Goal: Task Accomplishment & Management: Complete application form

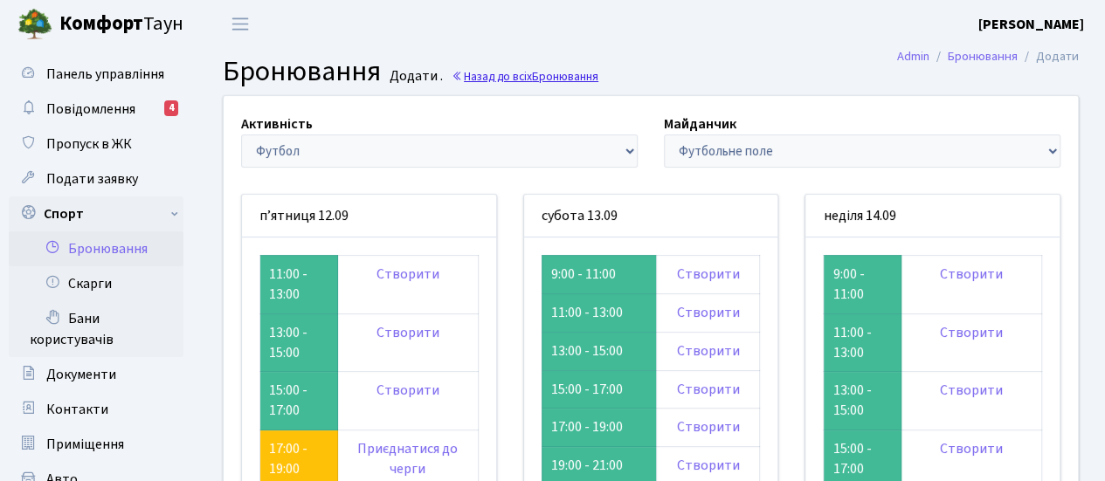
click at [517, 72] on link "Назад до всіх Бронювання" at bounding box center [525, 76] width 147 height 17
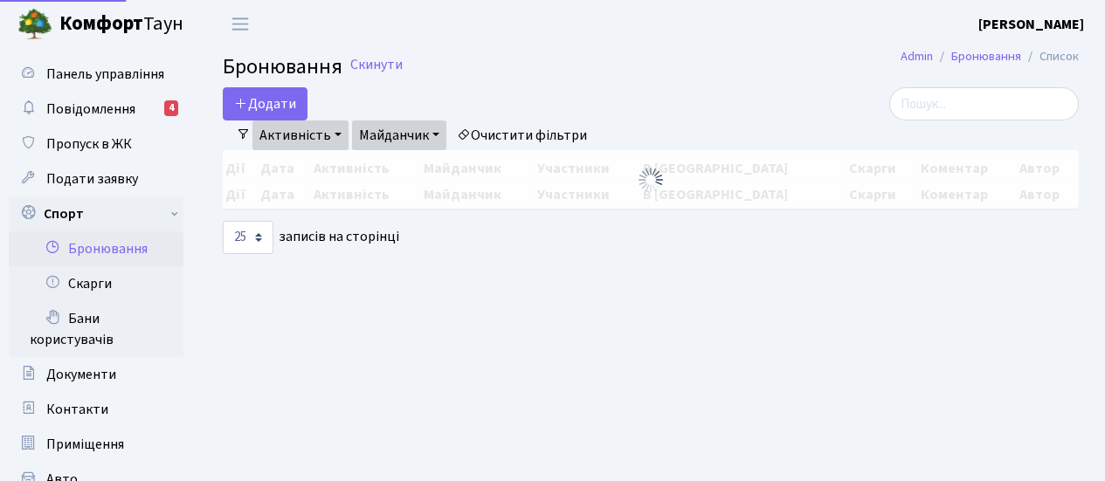
select select "25"
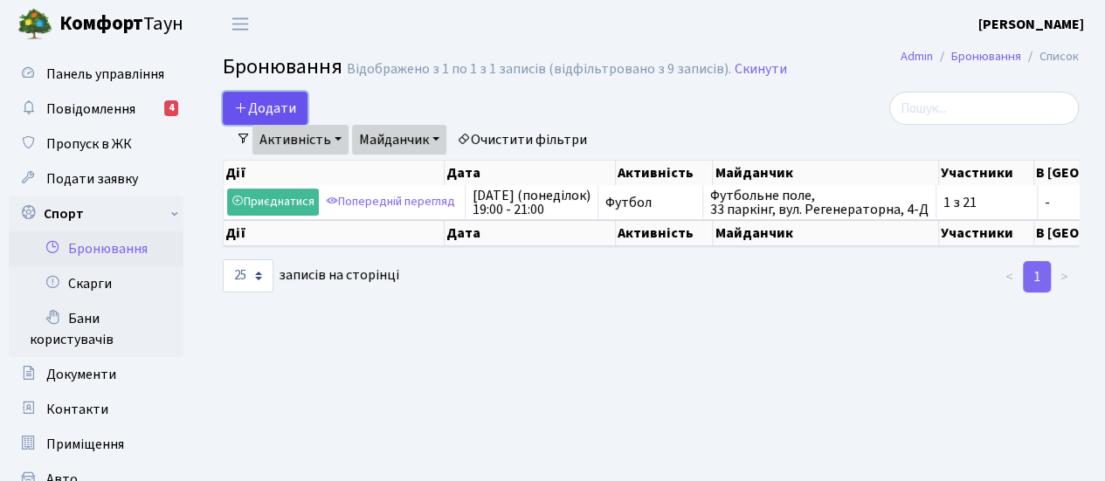
click at [275, 106] on button "Додати" at bounding box center [265, 108] width 85 height 33
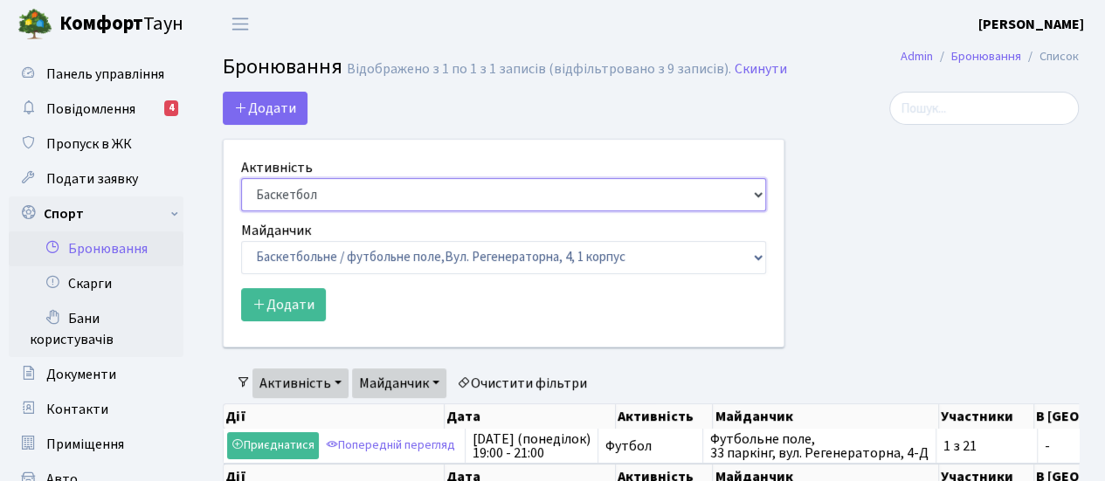
click at [752, 197] on select "Баскетбол Волейбол Йога Катання на роликах Настільний теніс Теніс Футбол Фітнес" at bounding box center [503, 194] width 525 height 33
select select "2"
click at [241, 178] on select "Баскетбол Волейбол Йога Катання на роликах Настільний теніс Теніс Футбол Фітнес" at bounding box center [503, 194] width 525 height 33
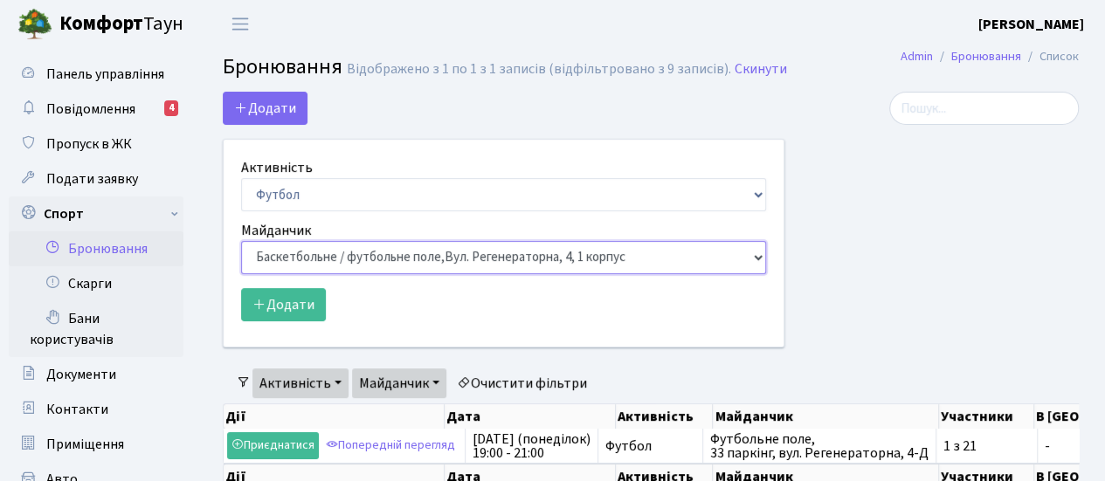
click at [751, 262] on select "Баскетбольне / футбольне поле, Вул. Регенераторна, 4, 1 корпус Баскетбольне пол…" at bounding box center [503, 257] width 525 height 33
select select "10"
click at [241, 241] on select "Баскетбольне / футбольне поле, Вул. Регенераторна, 4, 1 корпус Баскетбольне пол…" at bounding box center [503, 257] width 525 height 33
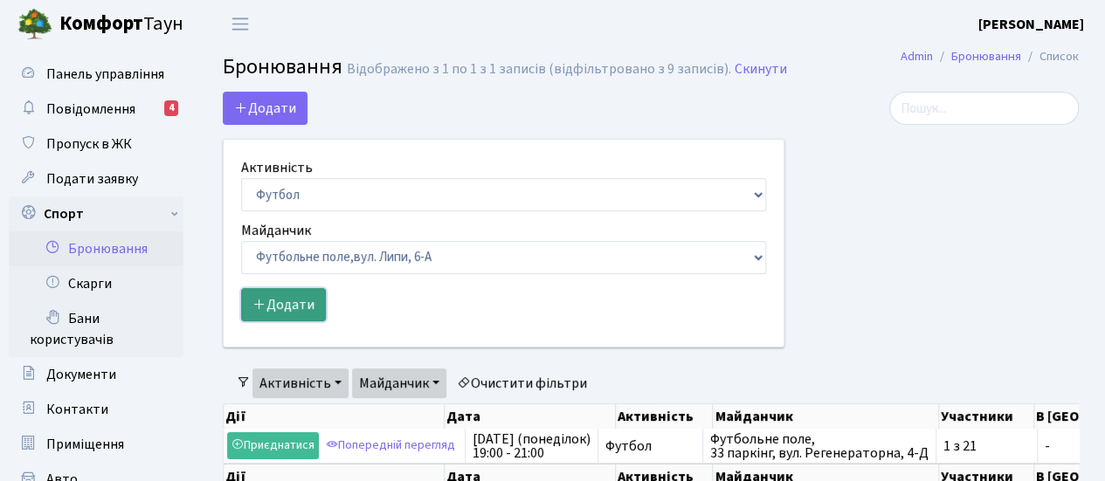
click at [293, 299] on button "Додати" at bounding box center [283, 304] width 85 height 33
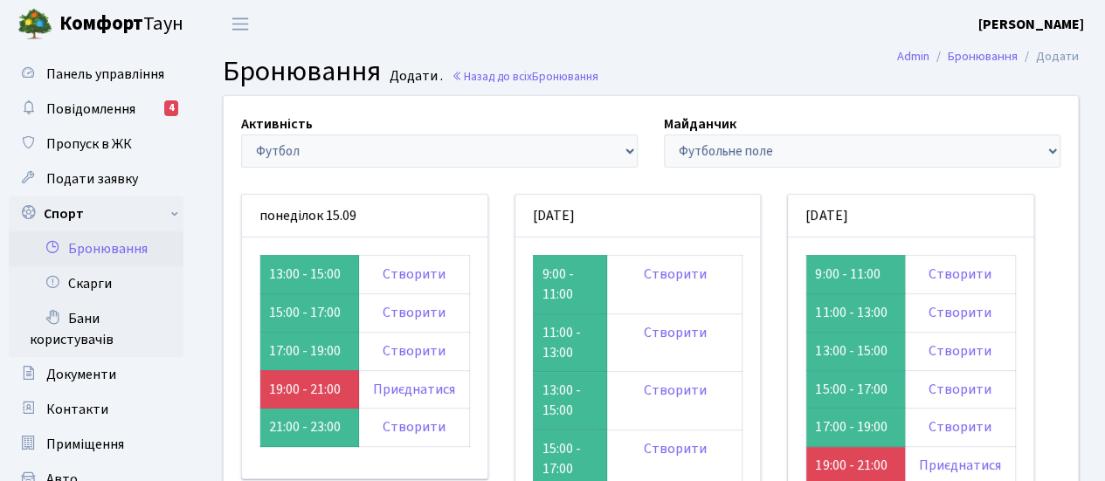
scroll to position [116, 0]
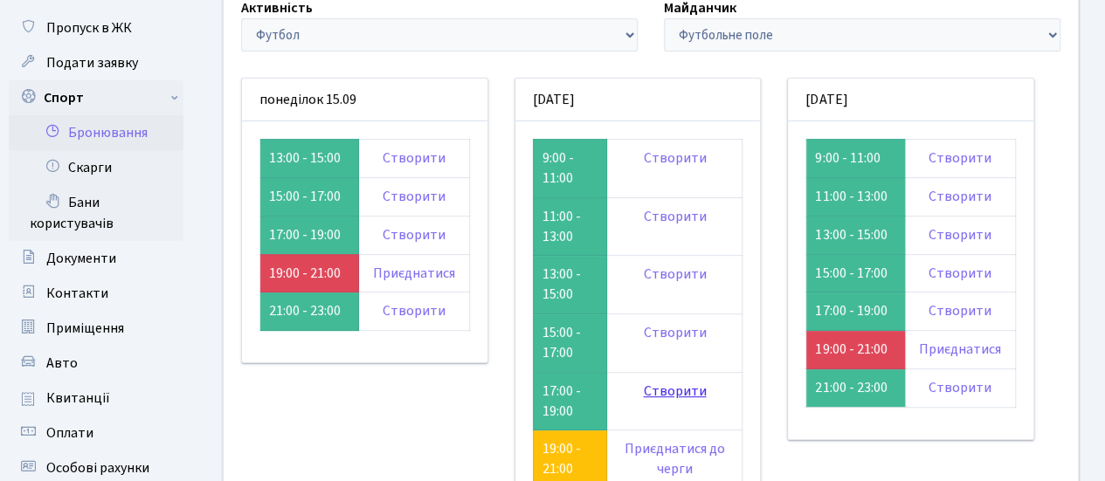
click at [671, 389] on link "Створити" at bounding box center [674, 391] width 63 height 19
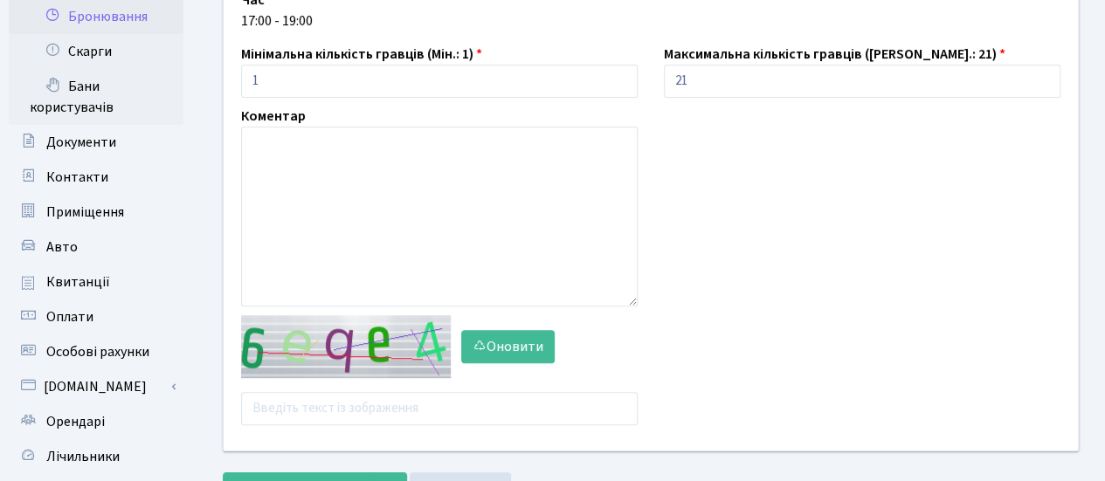
scroll to position [349, 0]
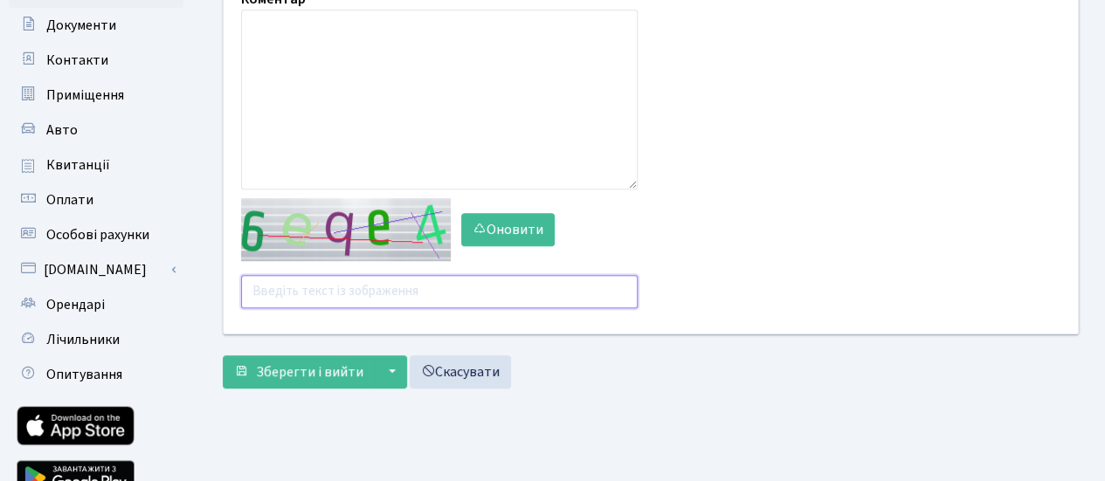
click at [419, 293] on input "text" at bounding box center [439, 291] width 397 height 33
type input "n"
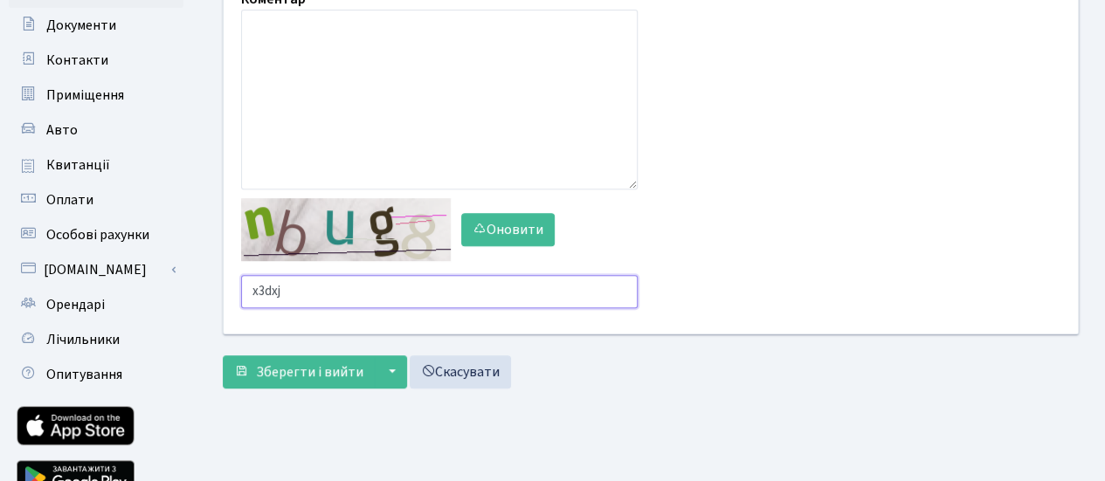
type input "x3dxj"
click at [223, 356] on button "Зберегти і вийти" at bounding box center [299, 372] width 152 height 33
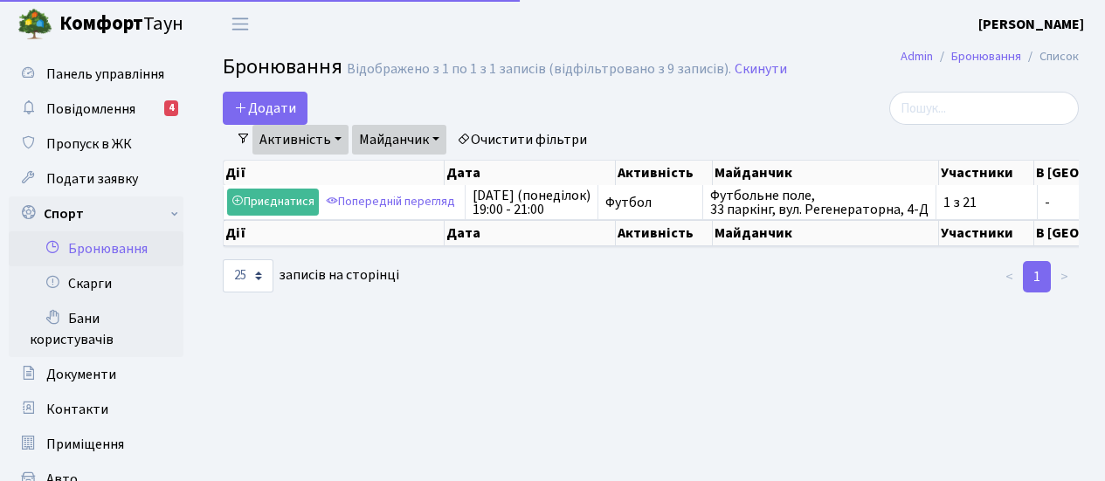
select select "25"
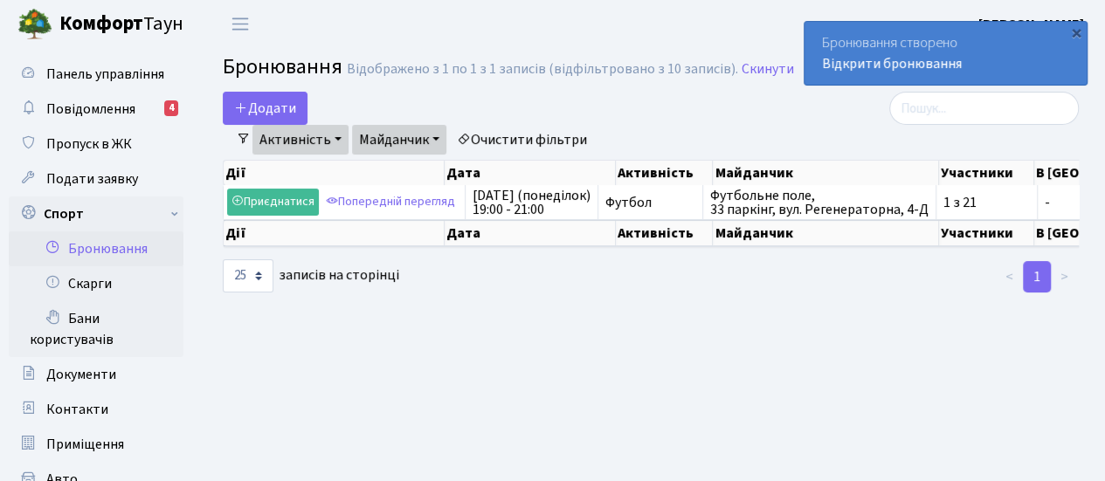
click at [414, 368] on main "Admin Бронювання Список Бронювання Відображено з 1 по 1 з 1 записів (відфільтро…" at bounding box center [651, 458] width 908 height 820
click at [116, 107] on span "Повідомлення" at bounding box center [90, 109] width 89 height 19
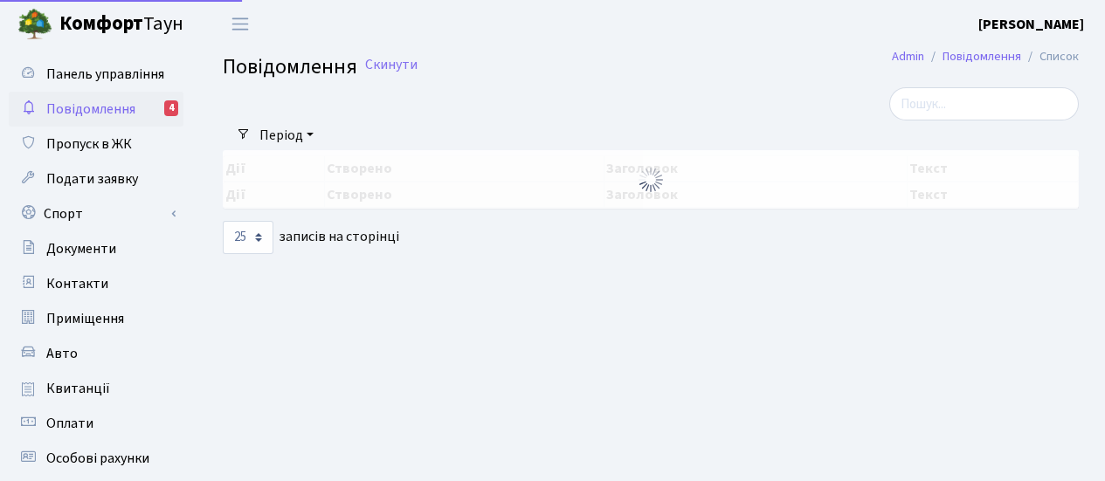
select select "25"
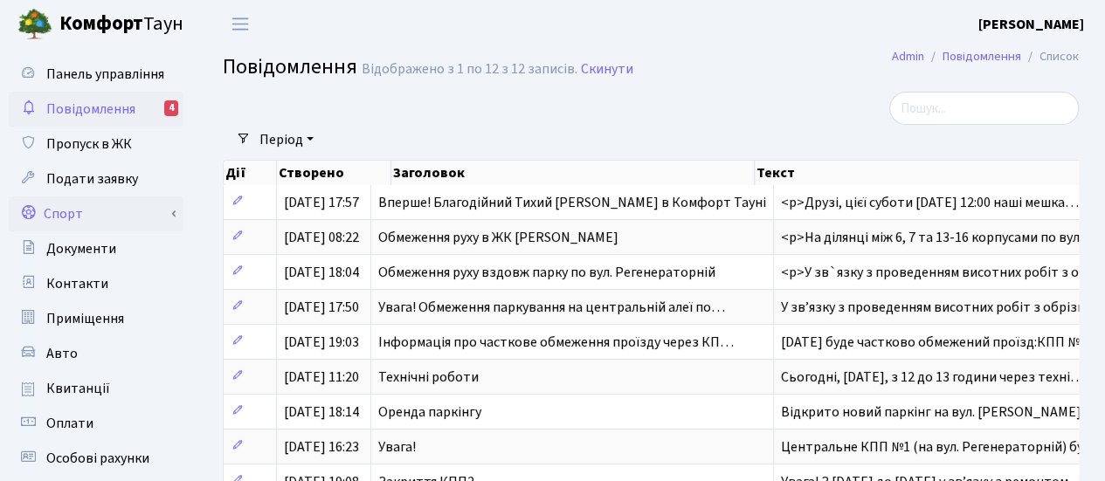
click at [121, 211] on link "Спорт" at bounding box center [96, 214] width 175 height 35
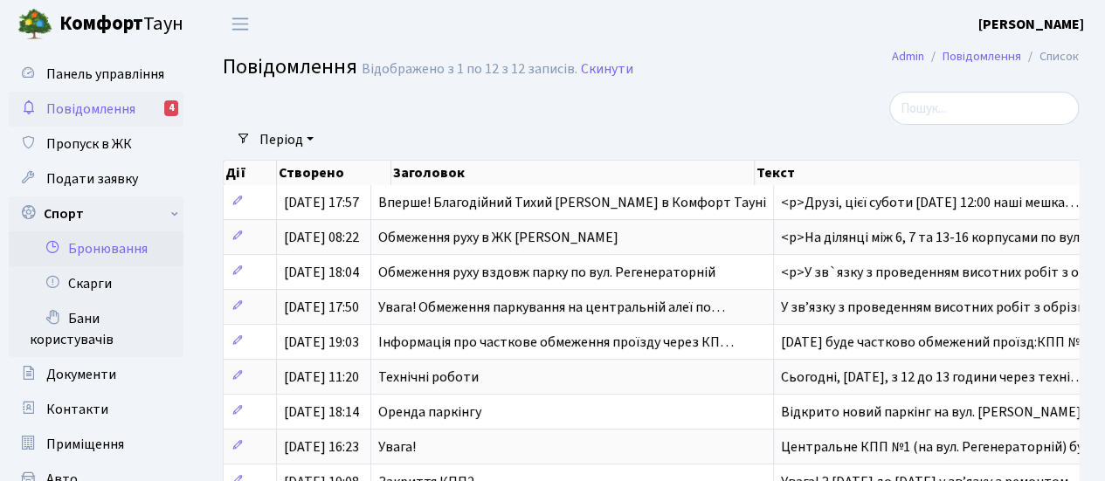
click at [118, 249] on link "Бронювання" at bounding box center [96, 248] width 175 height 35
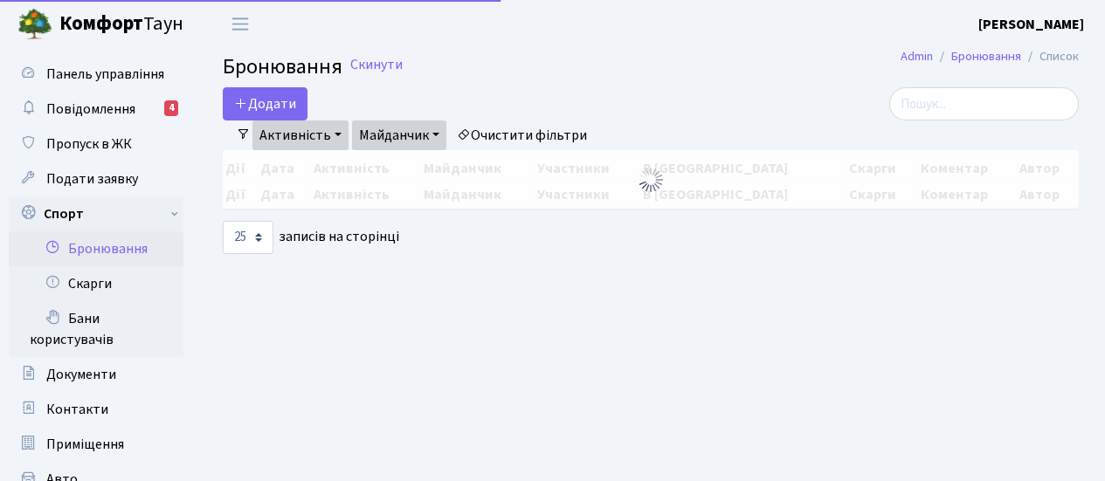
select select "25"
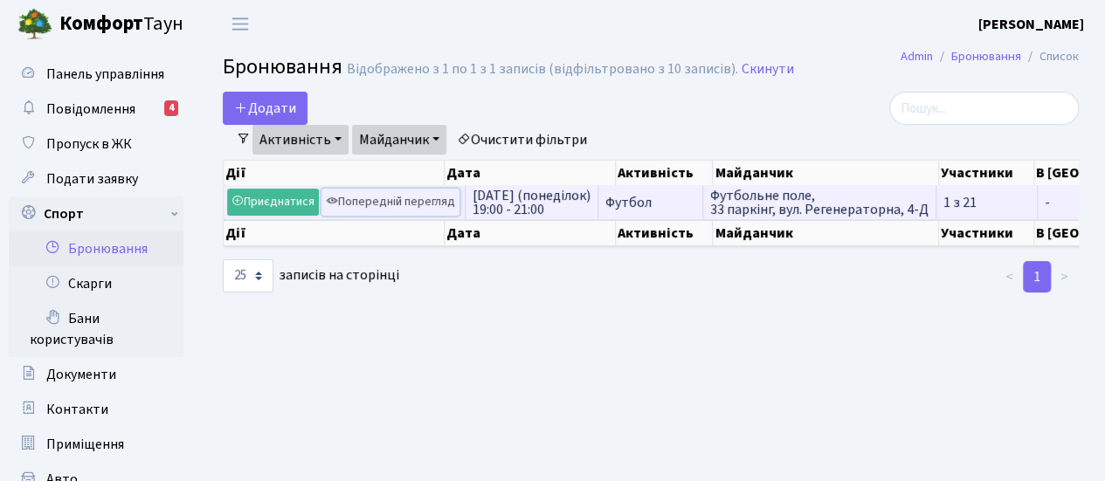
click at [433, 204] on link "Попередній перегляд" at bounding box center [390, 202] width 138 height 27
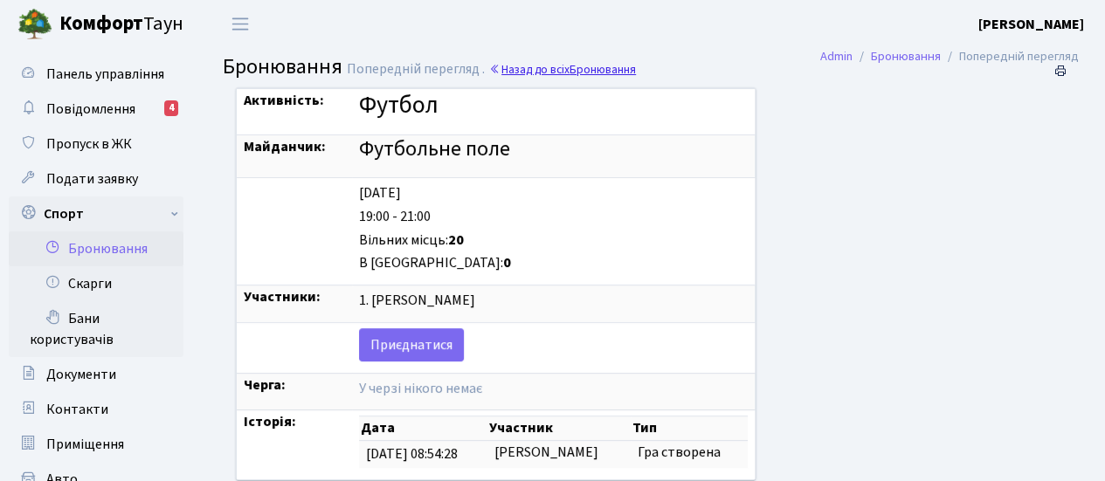
click at [567, 72] on link "Назад до всіх Бронювання" at bounding box center [562, 69] width 147 height 17
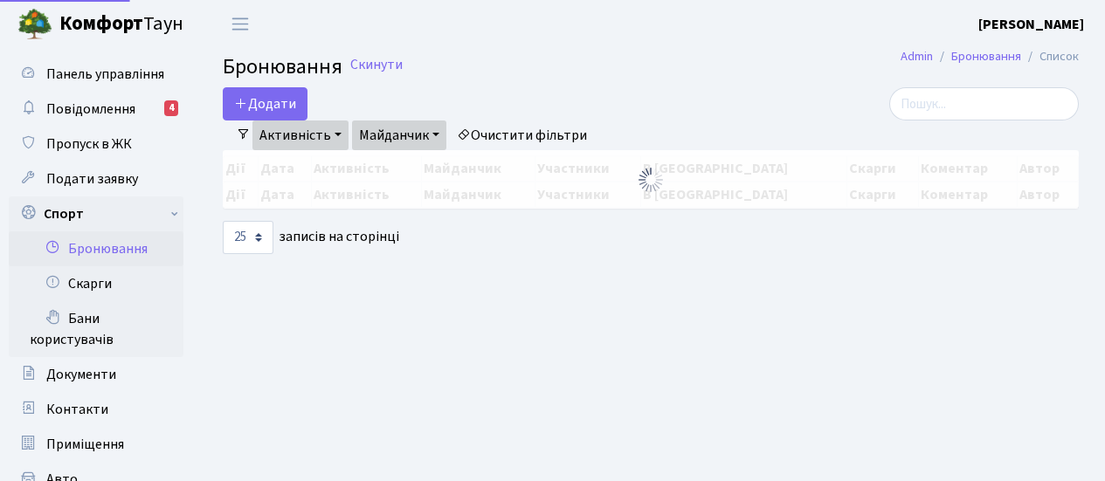
select select "25"
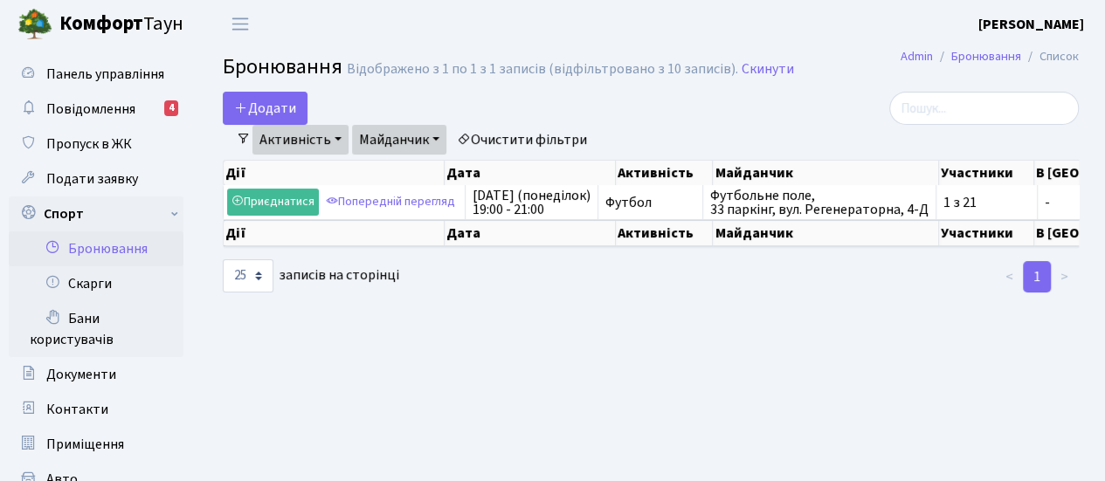
click at [1059, 59] on li "Список" at bounding box center [1050, 56] width 58 height 19
click at [264, 238] on th "Дії" at bounding box center [334, 233] width 221 height 26
click at [273, 106] on button "Додати" at bounding box center [265, 108] width 85 height 33
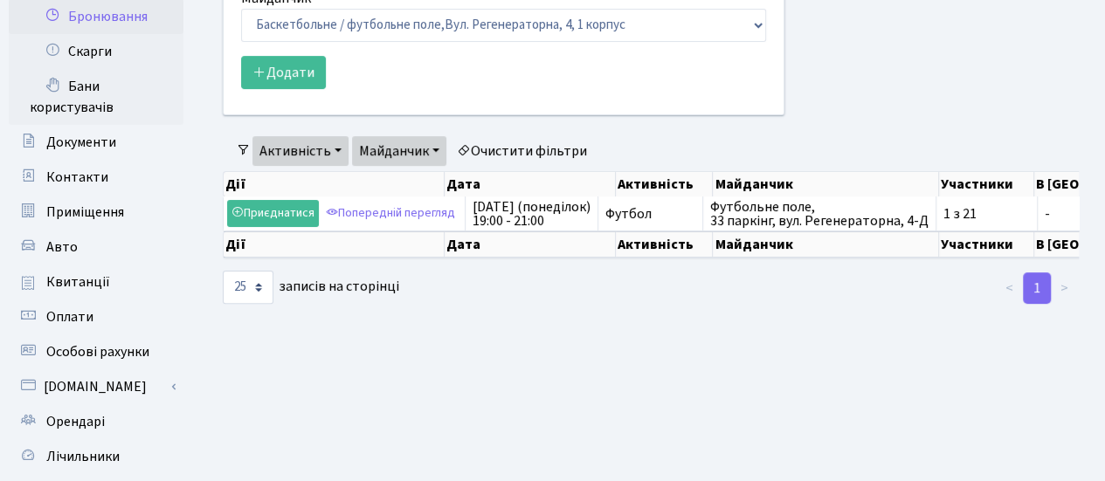
scroll to position [58, 0]
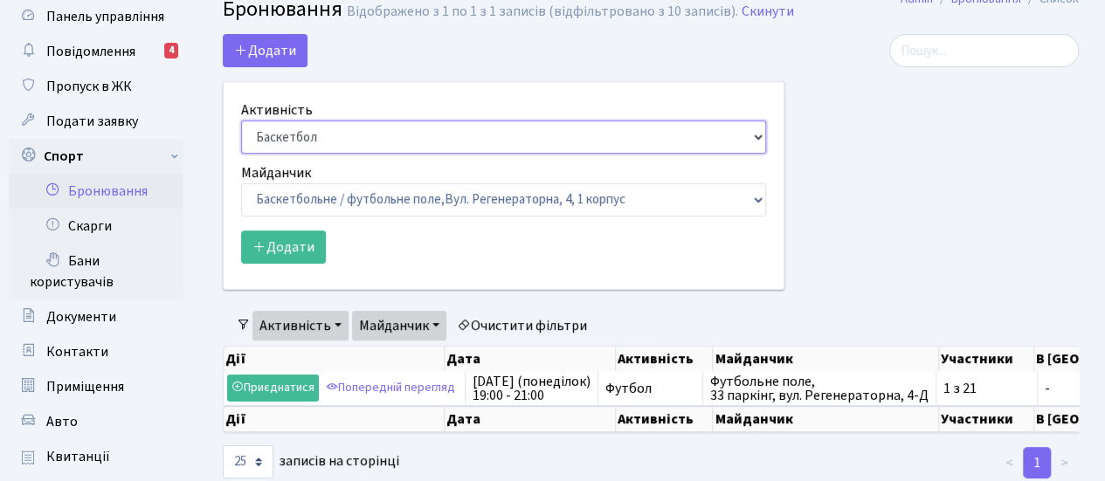
click at [748, 136] on select "Баскетбол Волейбол Йога Катання на роликах Настільний теніс Теніс Футбол Фітнес" at bounding box center [503, 137] width 525 height 33
select select "2"
click at [241, 121] on select "Баскетбол Волейбол Йога Катання на роликах Настільний теніс Теніс Футбол Фітнес" at bounding box center [503, 137] width 525 height 33
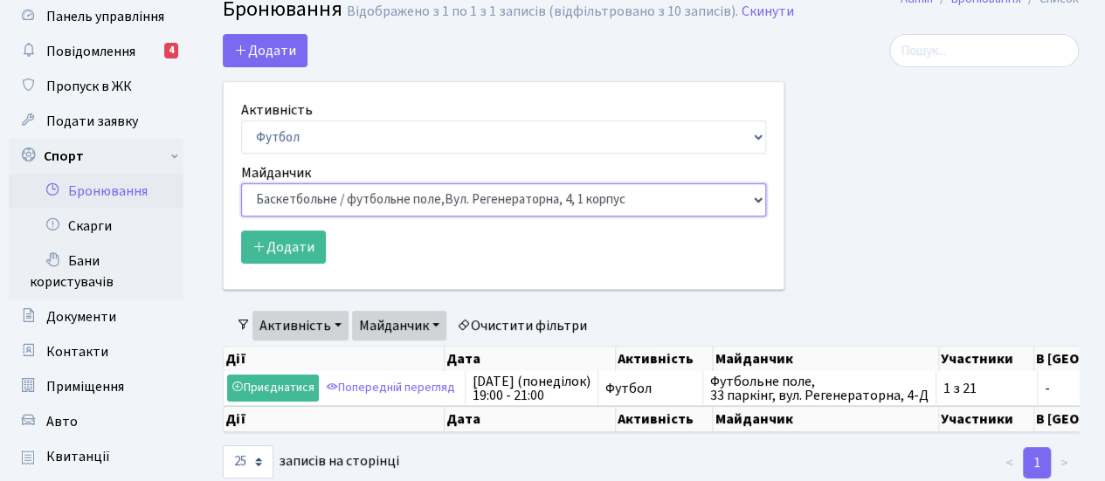
click at [749, 204] on select "Баскетбольне / футбольне поле, Вул. Регенераторна, 4, 1 корпус Баскетбольне пол…" at bounding box center [503, 199] width 525 height 33
select select "10"
click at [241, 183] on select "Баскетбольне / футбольне поле, Вул. Регенераторна, 4, 1 корпус Баскетбольне пол…" at bounding box center [503, 199] width 525 height 33
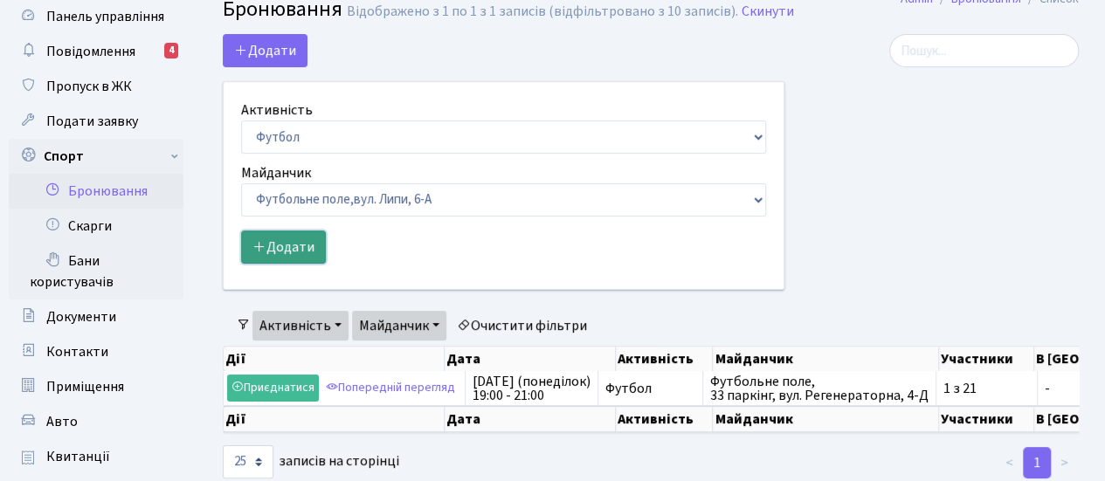
click at [304, 241] on button "Додати" at bounding box center [283, 247] width 85 height 33
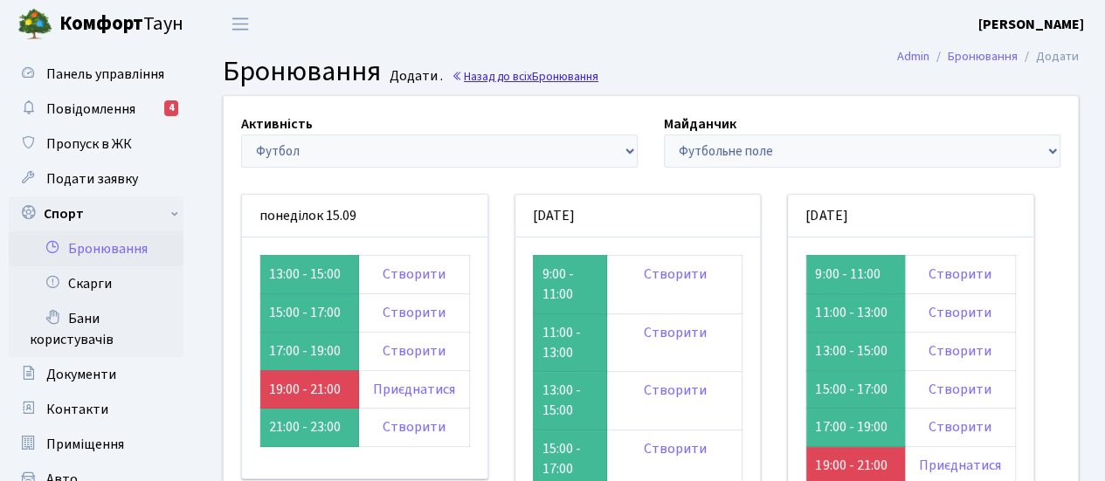
click at [542, 77] on span "Бронювання" at bounding box center [565, 76] width 66 height 17
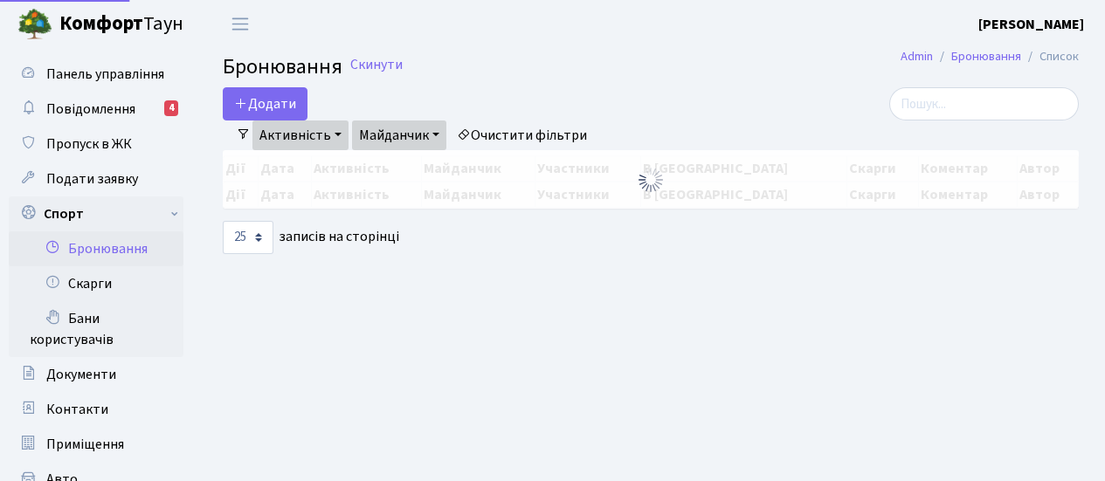
select select "25"
